Goal: Task Accomplishment & Management: Use online tool/utility

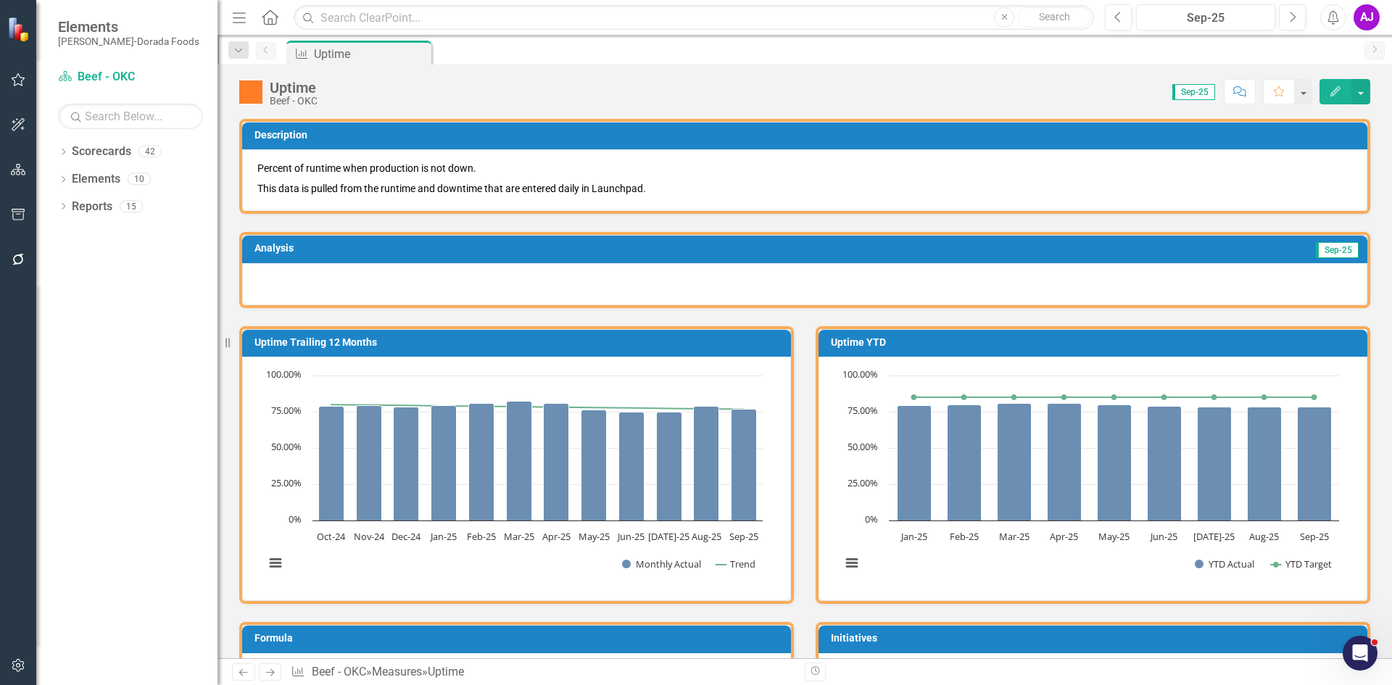
click at [1333, 97] on button "Edit" at bounding box center [1335, 91] width 32 height 25
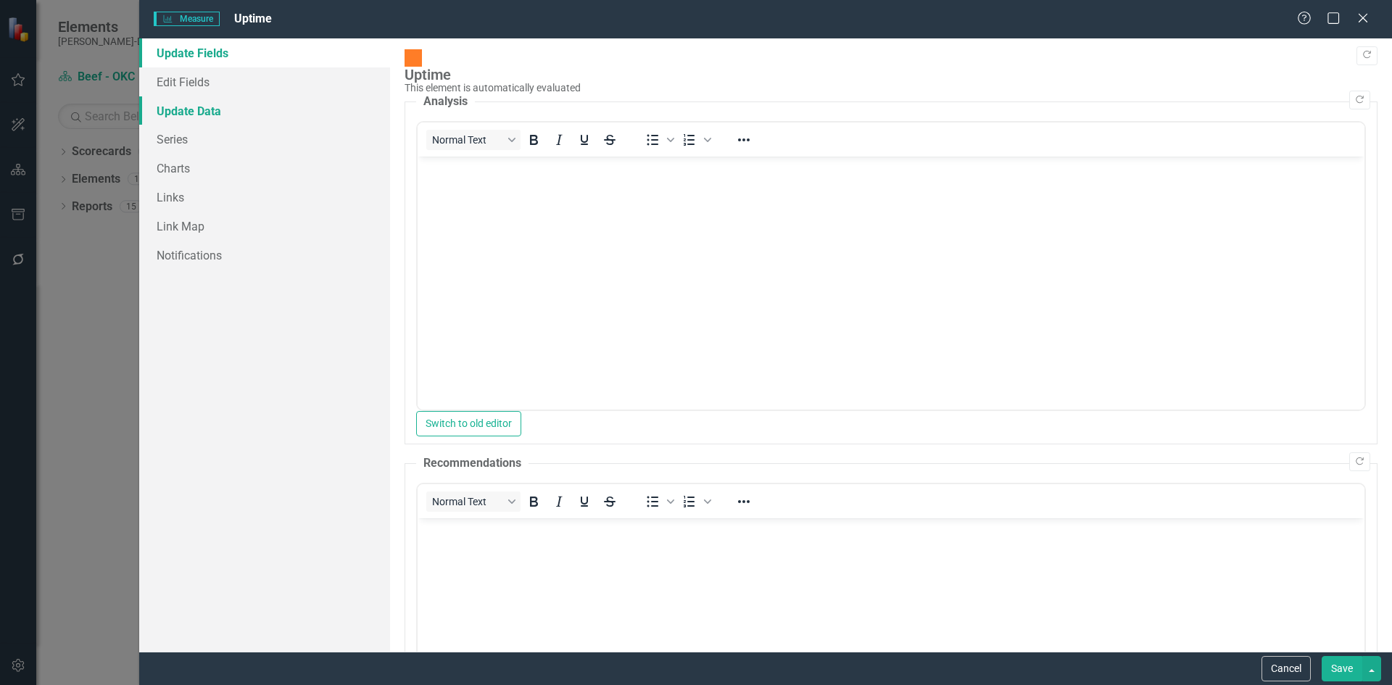
click at [194, 109] on link "Update Data" at bounding box center [264, 110] width 251 height 29
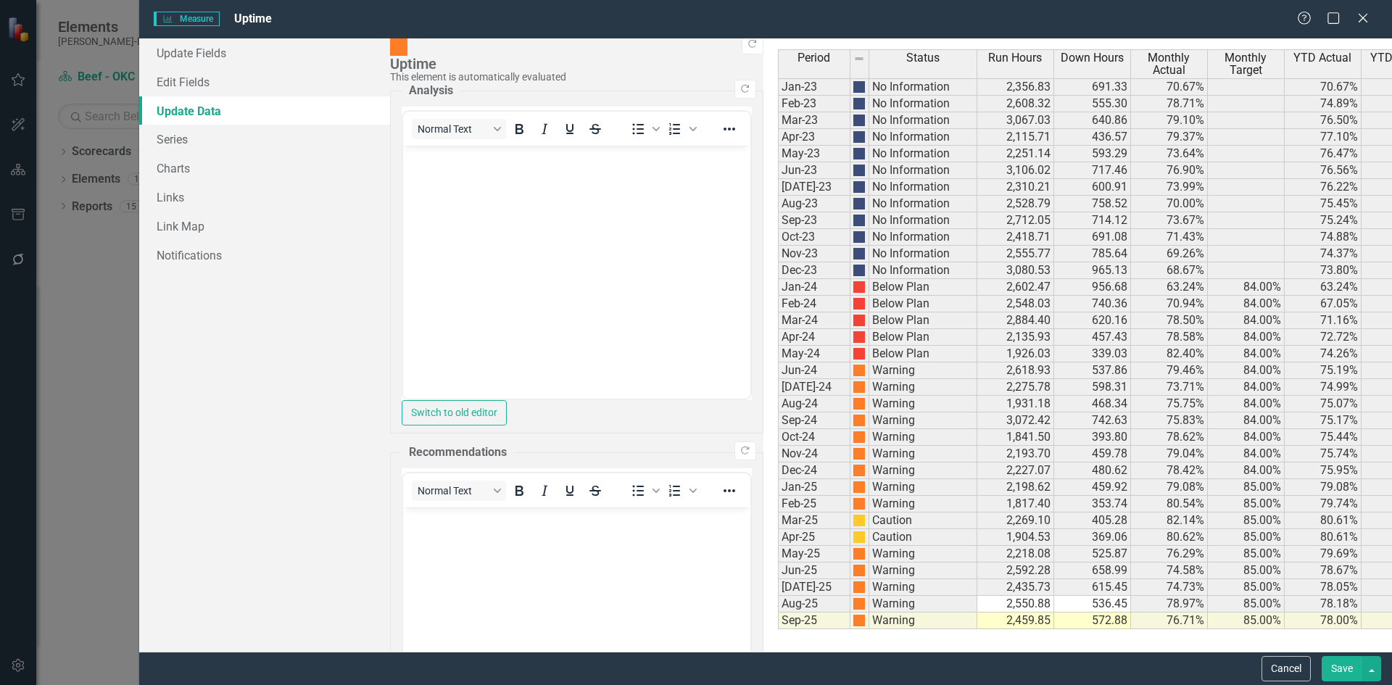
click at [977, 621] on td "2,459.85" at bounding box center [1015, 621] width 77 height 17
click at [977, 620] on td "2,459.85" at bounding box center [1015, 621] width 77 height 17
click at [977, 620] on textarea at bounding box center [1016, 620] width 78 height 17
type textarea "2459.85"
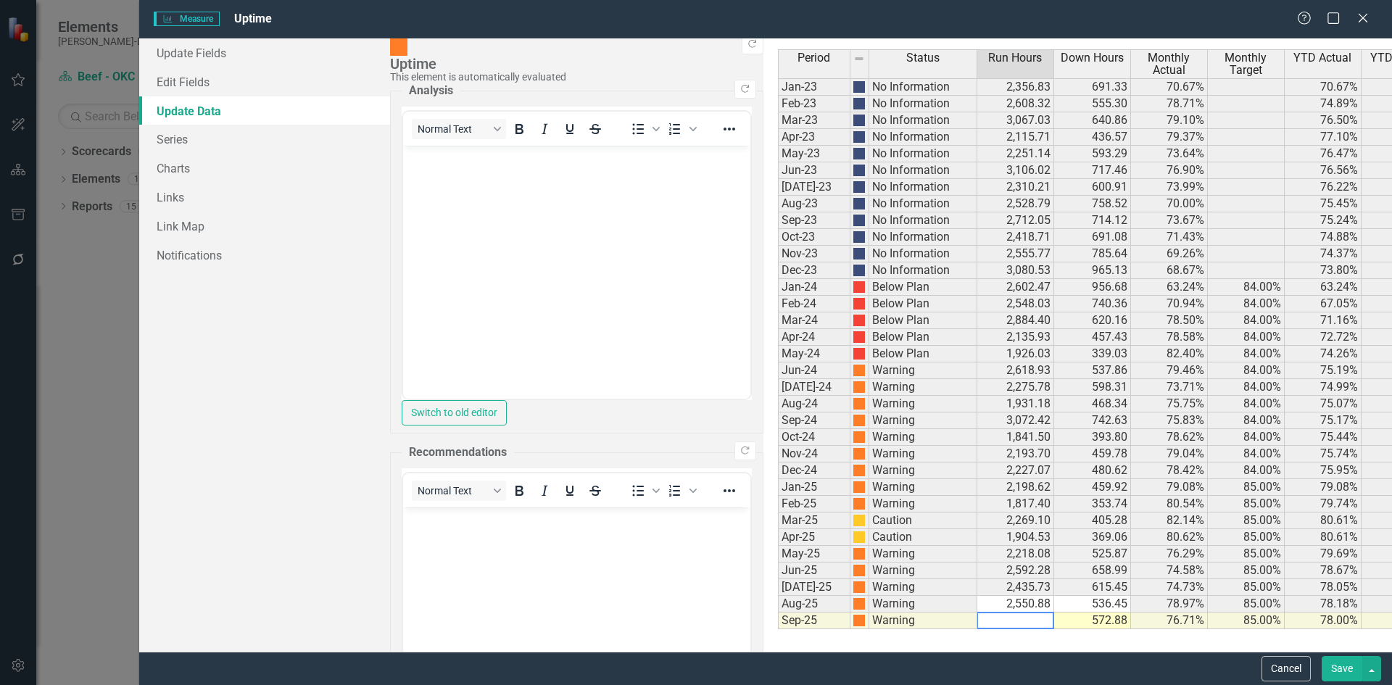
click at [1054, 621] on td "572.88" at bounding box center [1092, 621] width 77 height 17
click at [1343, 667] on button "Save" at bounding box center [1342, 668] width 41 height 25
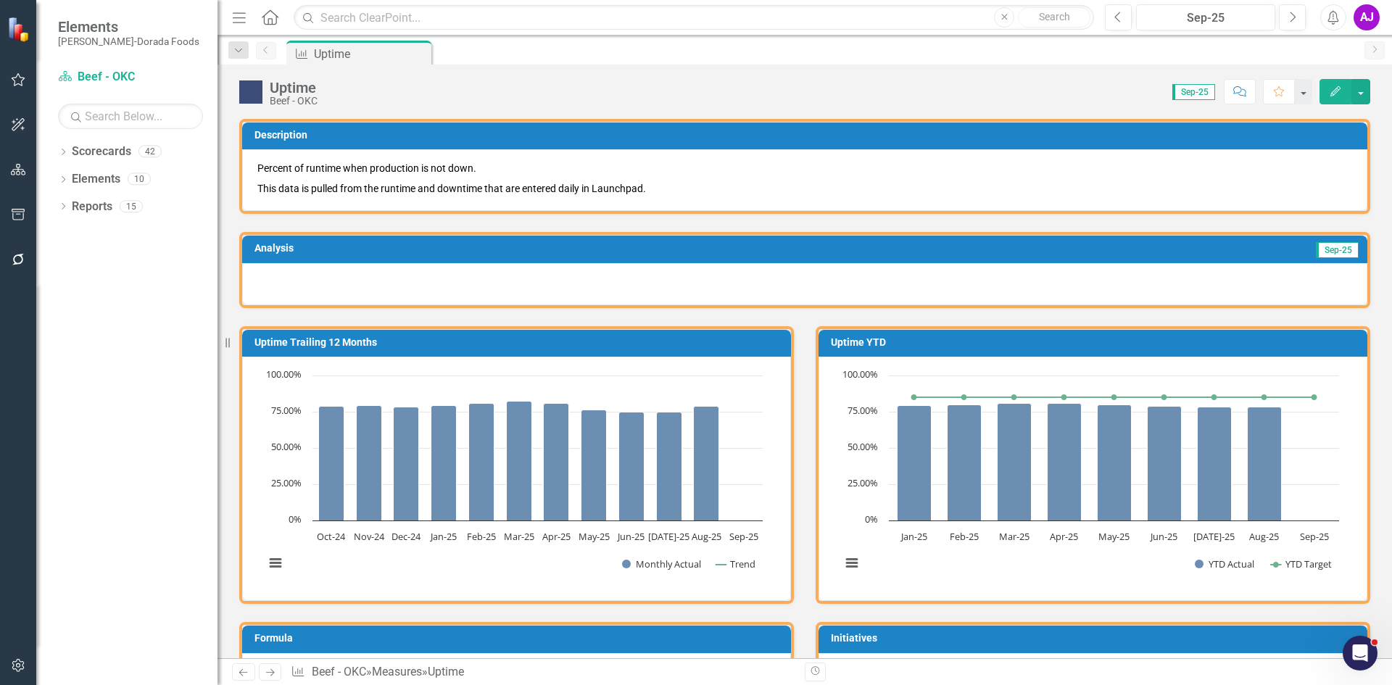
scroll to position [900, 0]
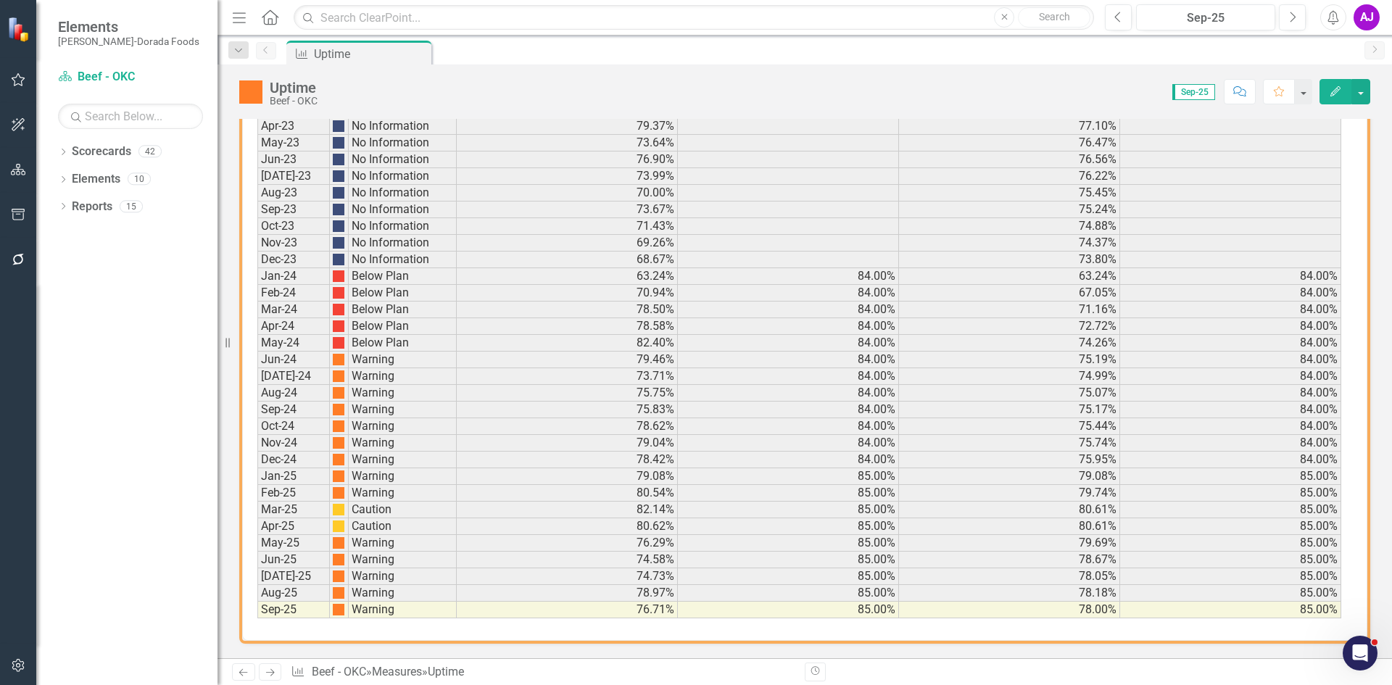
click at [1336, 96] on icon "Edit" at bounding box center [1335, 91] width 13 height 10
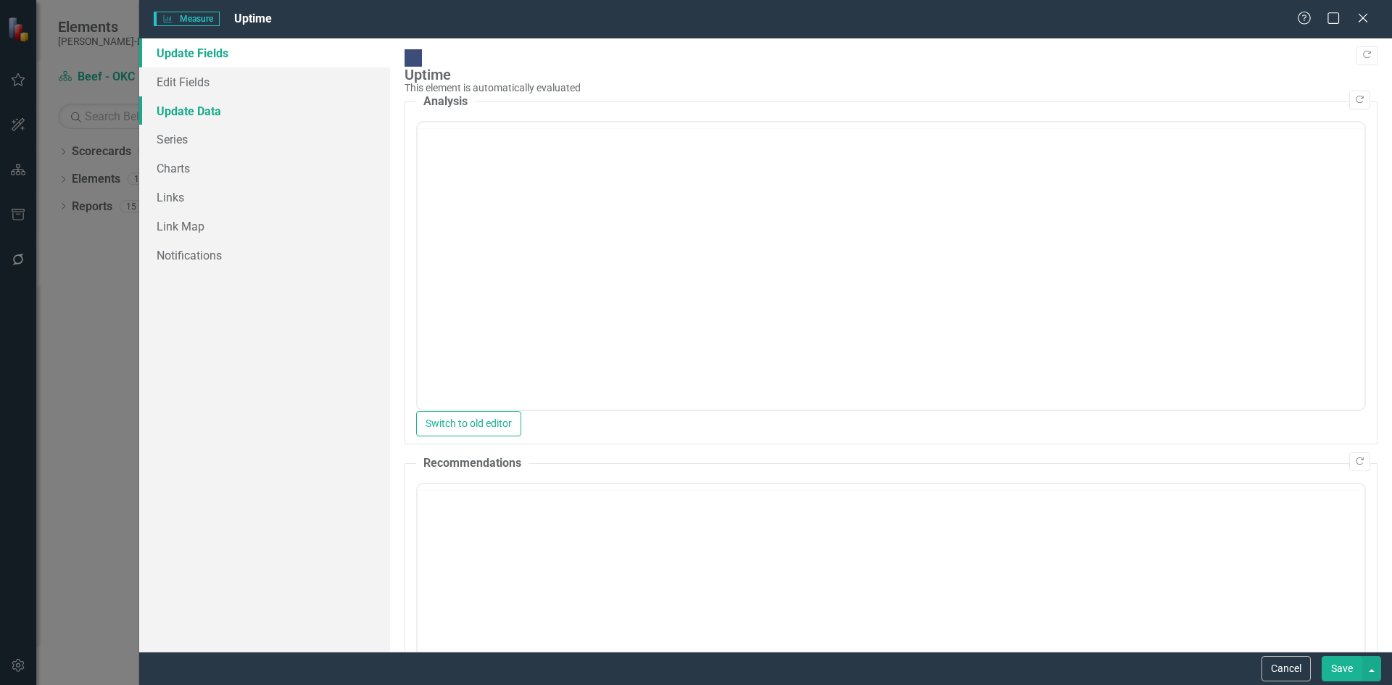
click at [212, 107] on link "Update Data" at bounding box center [264, 110] width 251 height 29
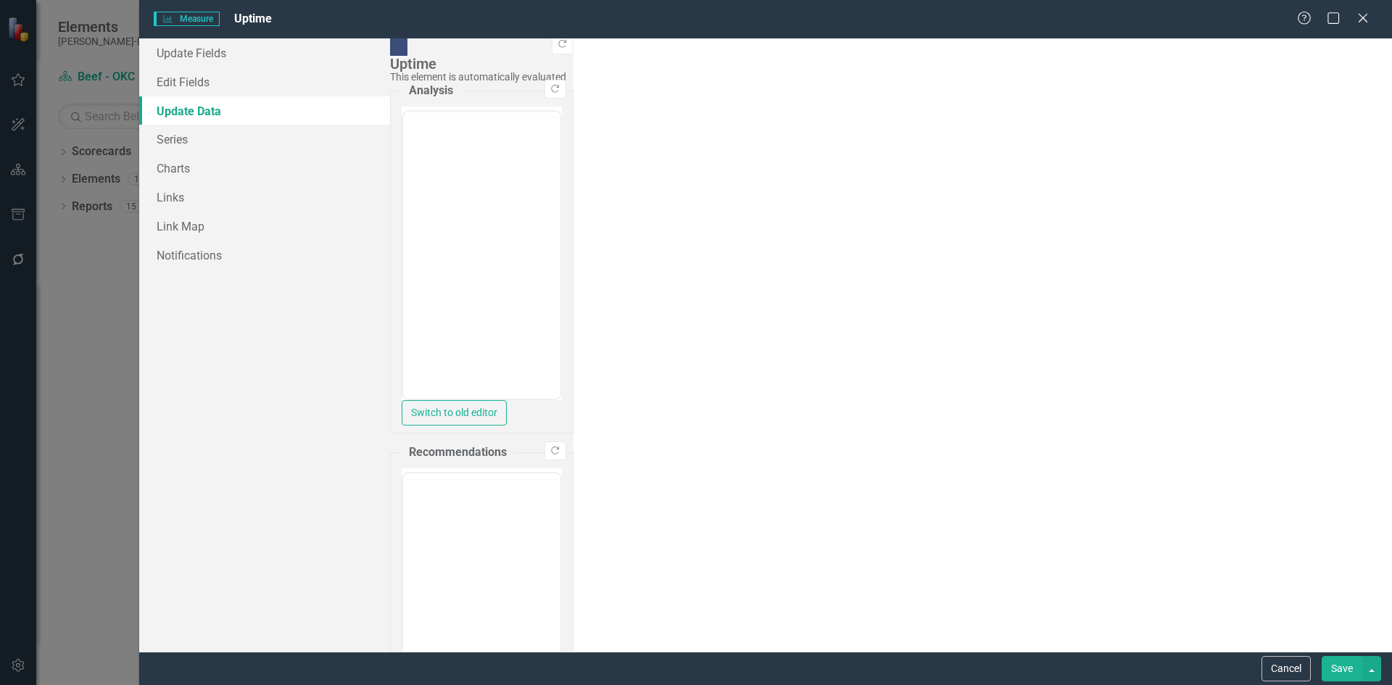
click at [211, 110] on link "Update Data" at bounding box center [264, 110] width 251 height 29
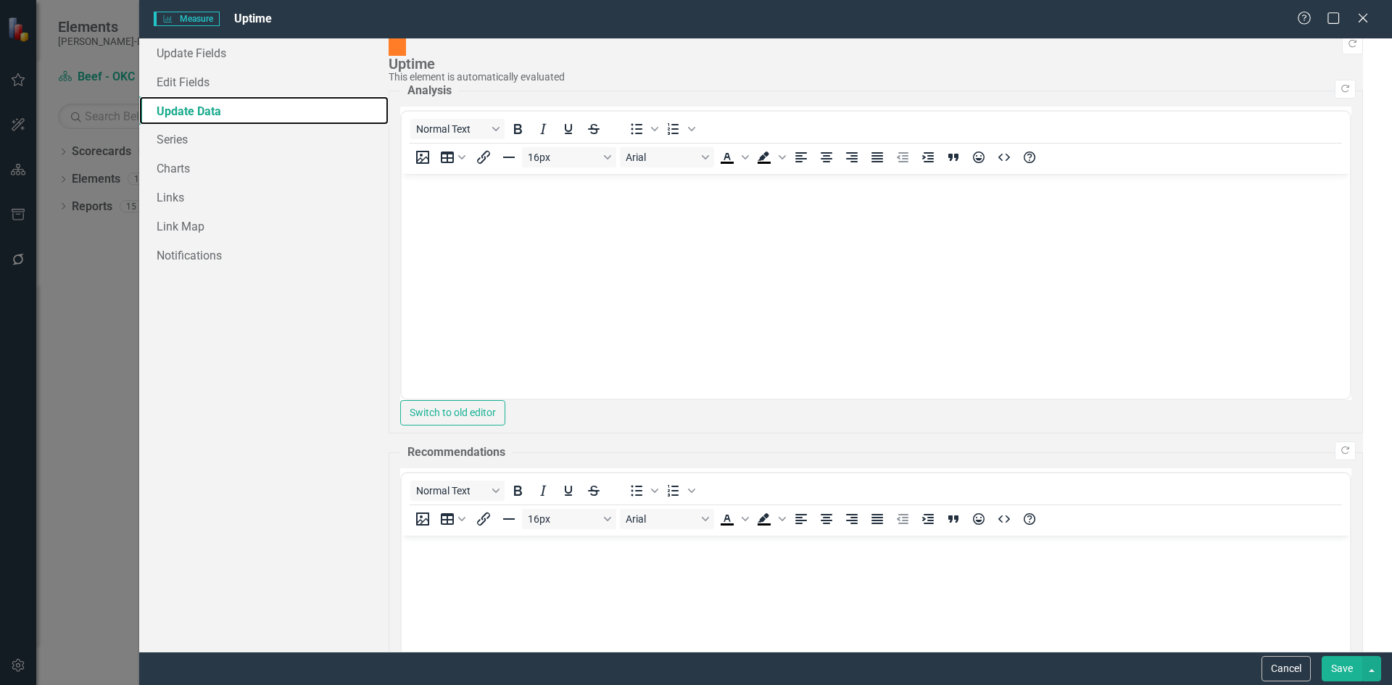
scroll to position [0, 0]
click at [1283, 668] on button "Cancel" at bounding box center [1285, 668] width 49 height 25
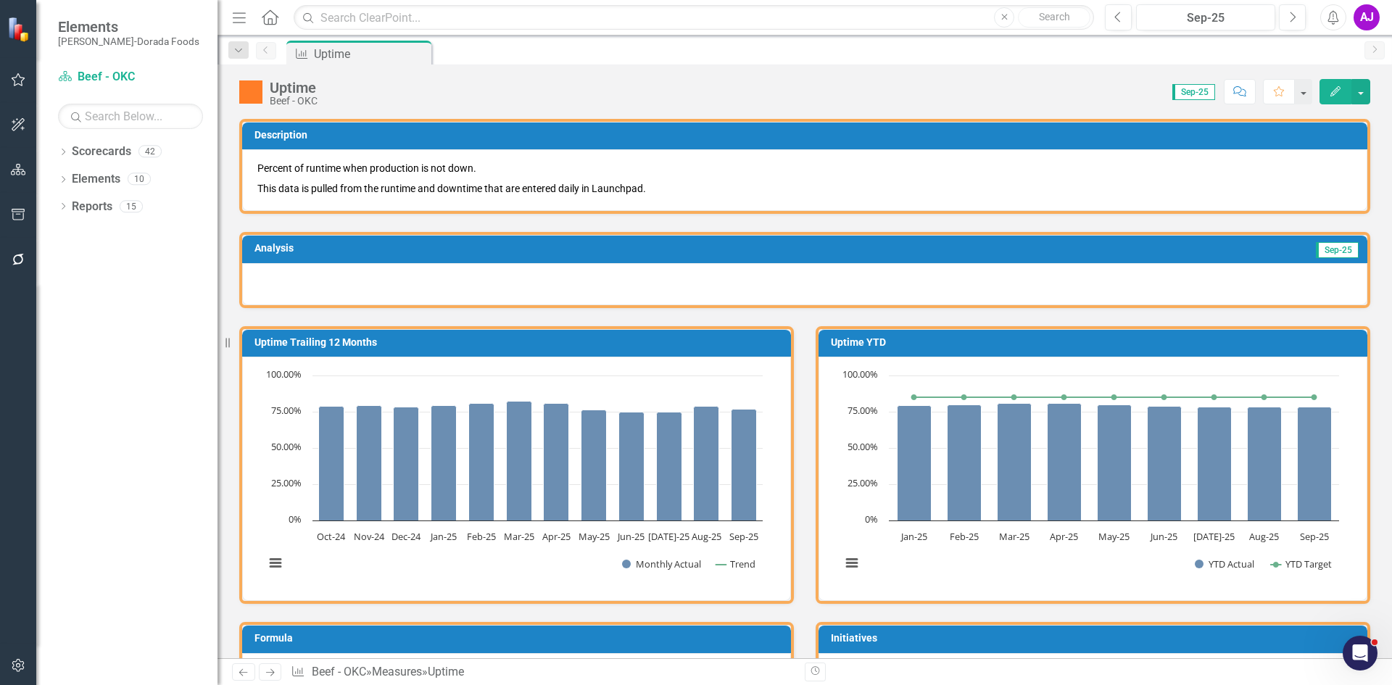
click at [1335, 91] on icon "Edit" at bounding box center [1335, 91] width 13 height 10
